Goal: Task Accomplishment & Management: Use online tool/utility

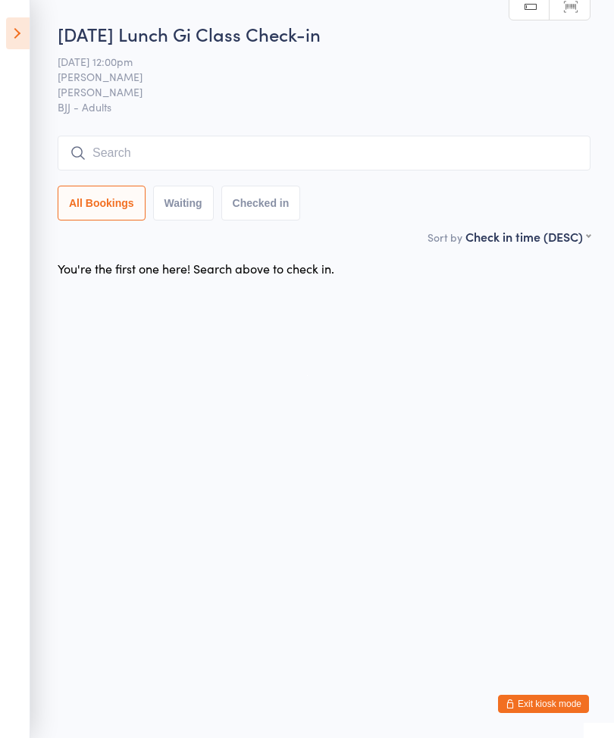
click at [294, 164] on input "search" at bounding box center [324, 153] width 533 height 35
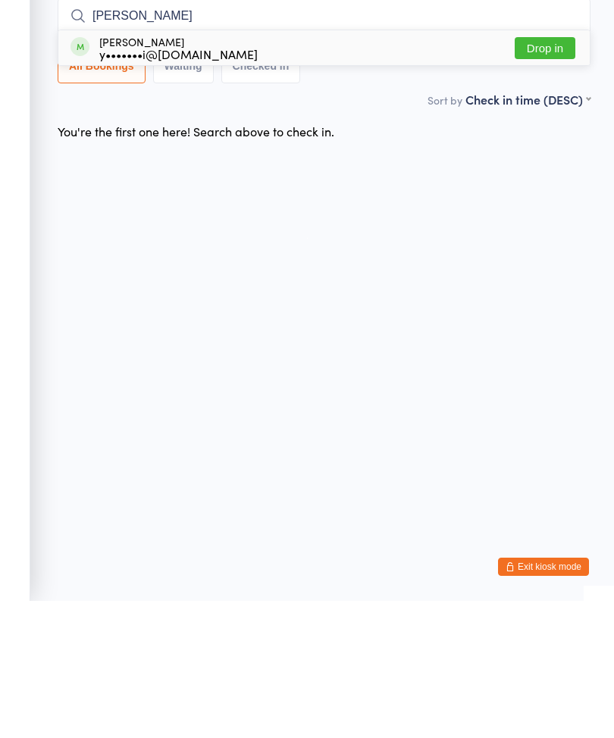
type input "[PERSON_NAME]"
click at [558, 174] on button "Drop in" at bounding box center [544, 185] width 61 height 22
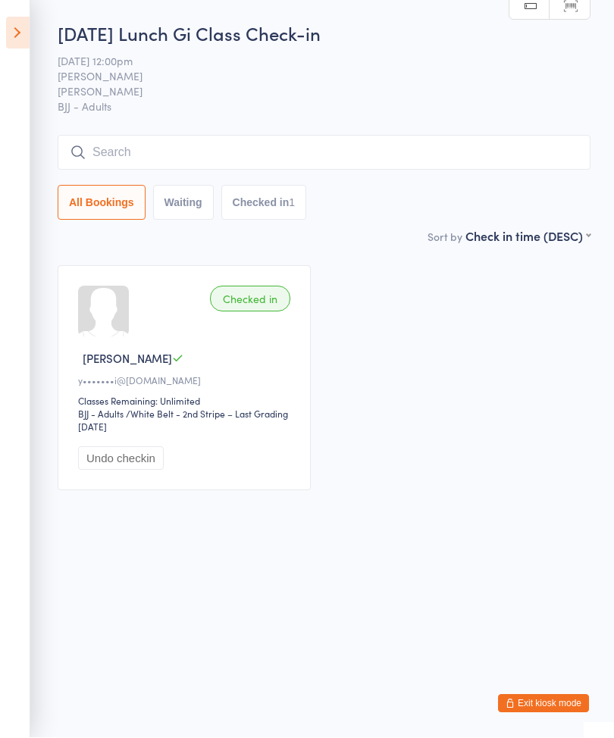
click at [110, 145] on input "search" at bounding box center [324, 153] width 533 height 35
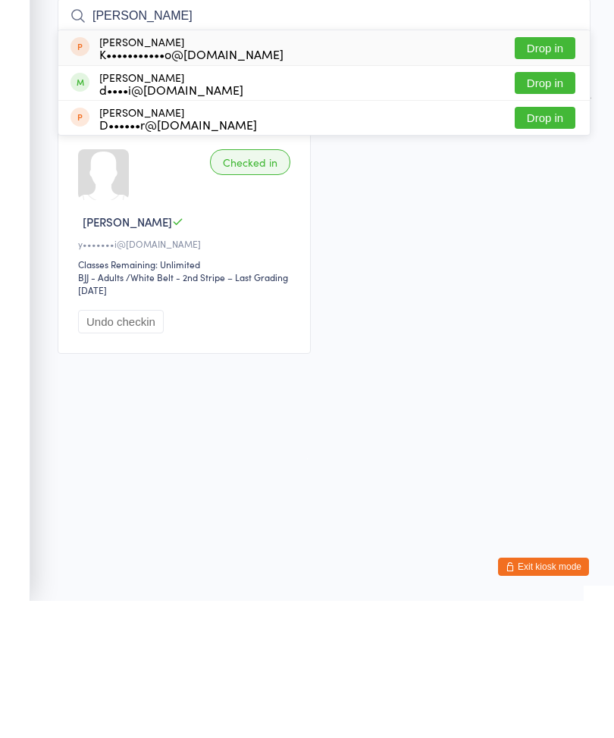
type input "[PERSON_NAME]"
click at [544, 209] on button "Drop in" at bounding box center [544, 220] width 61 height 22
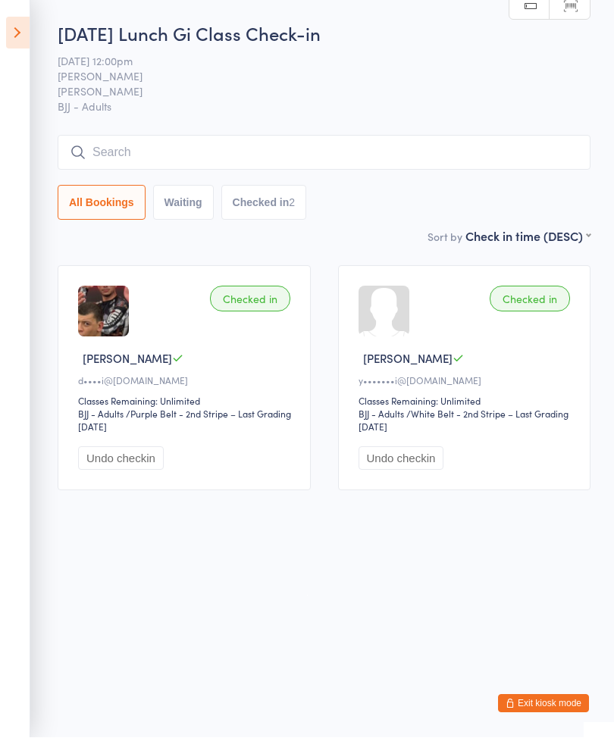
click at [214, 159] on input "search" at bounding box center [324, 153] width 533 height 35
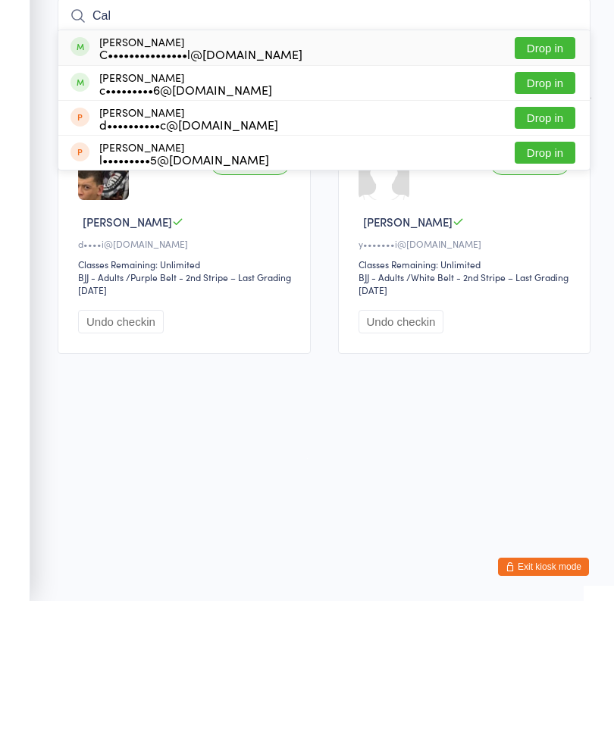
type input "Cal"
click at [546, 174] on button "Drop in" at bounding box center [544, 185] width 61 height 22
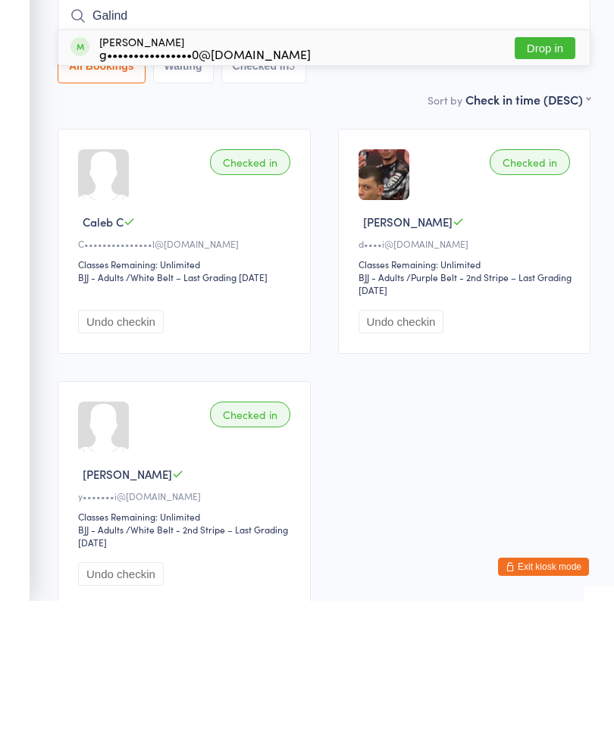
type input "Galind"
click at [544, 174] on button "Drop in" at bounding box center [544, 185] width 61 height 22
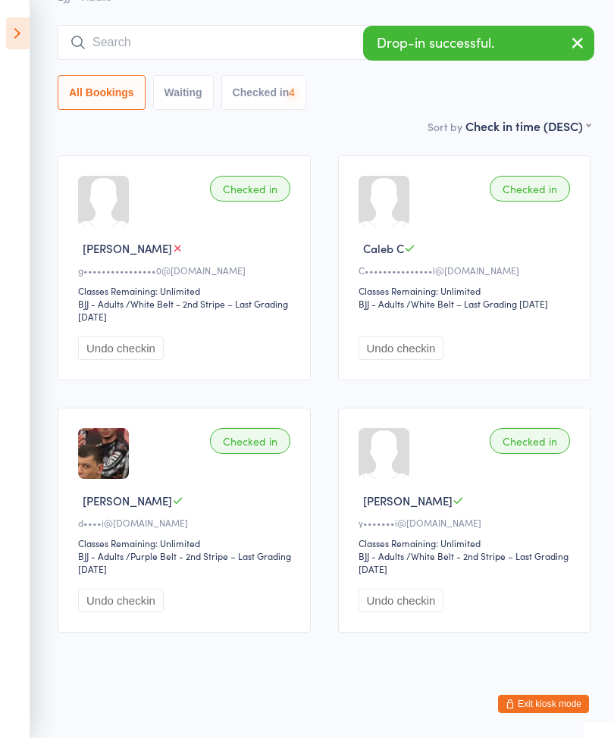
click at [107, 25] on input "search" at bounding box center [324, 42] width 533 height 35
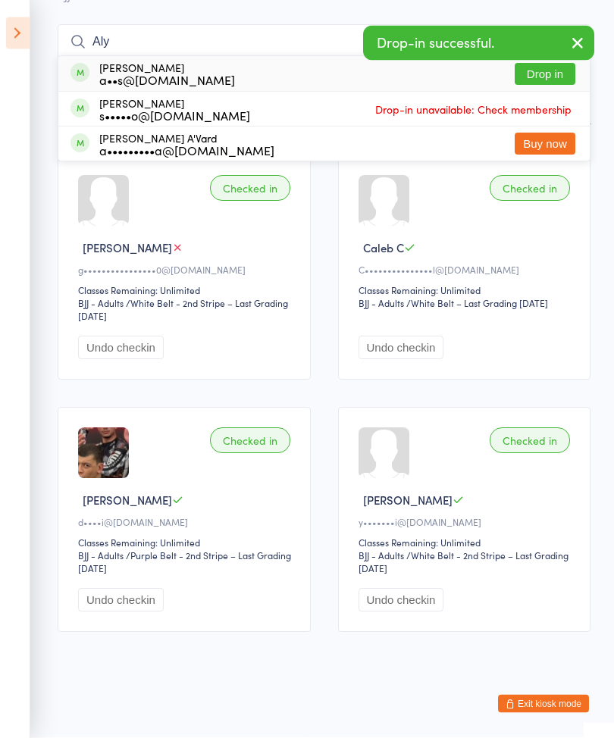
type input "Aly"
click at [138, 62] on div "[PERSON_NAME] a••s@[DOMAIN_NAME]" at bounding box center [167, 74] width 136 height 24
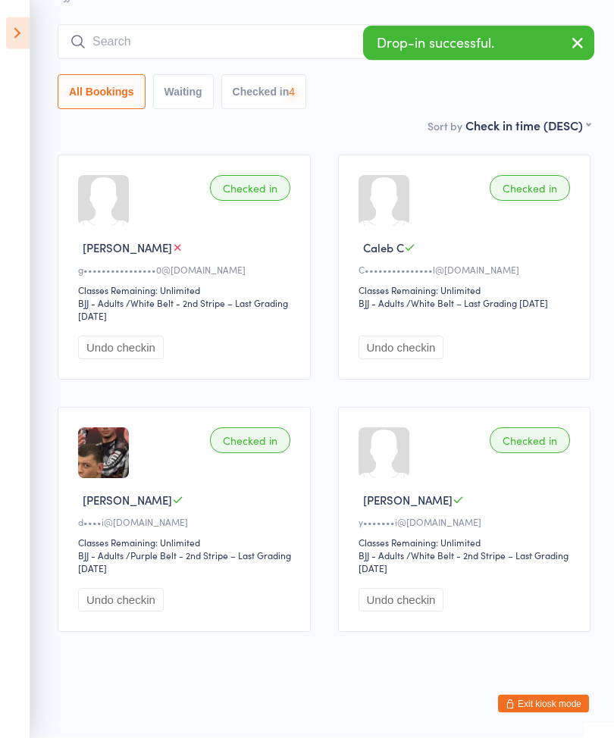
scroll to position [137, 0]
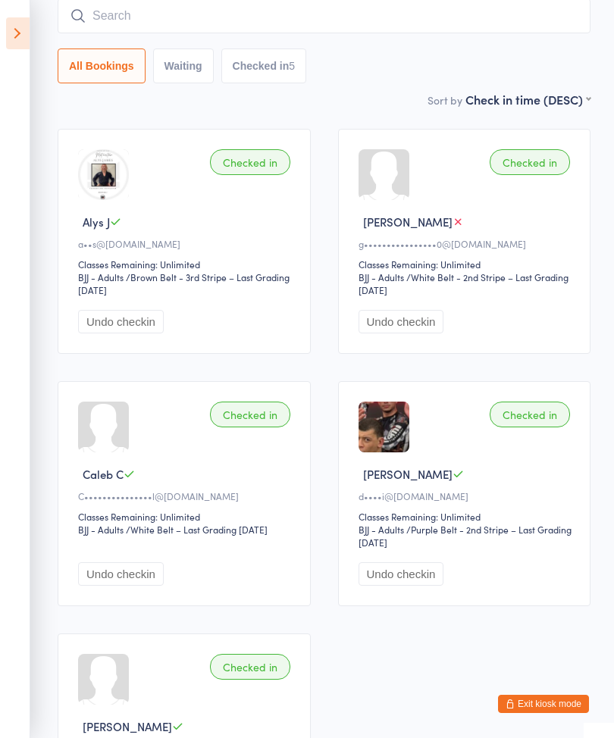
click at [481, 9] on input "search" at bounding box center [324, 15] width 533 height 35
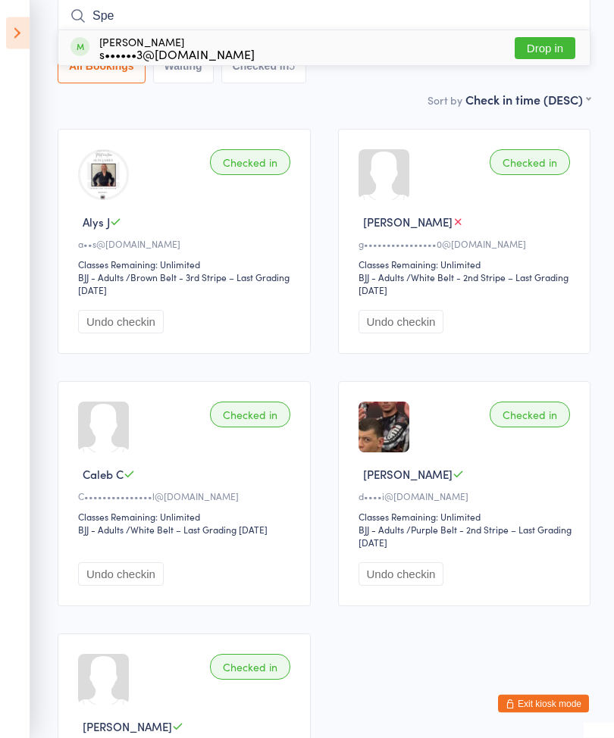
type input "Spe"
click at [547, 52] on button "Drop in" at bounding box center [544, 49] width 61 height 22
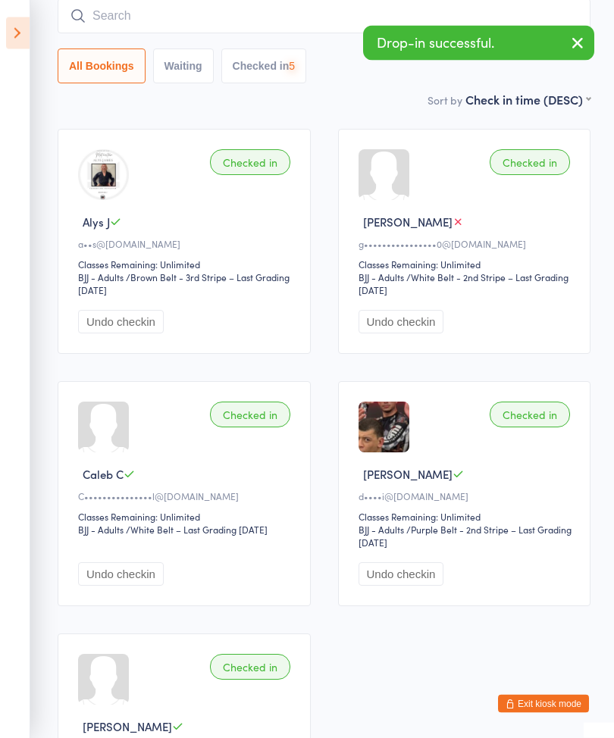
scroll to position [137, 0]
